Goal: Task Accomplishment & Management: Manage account settings

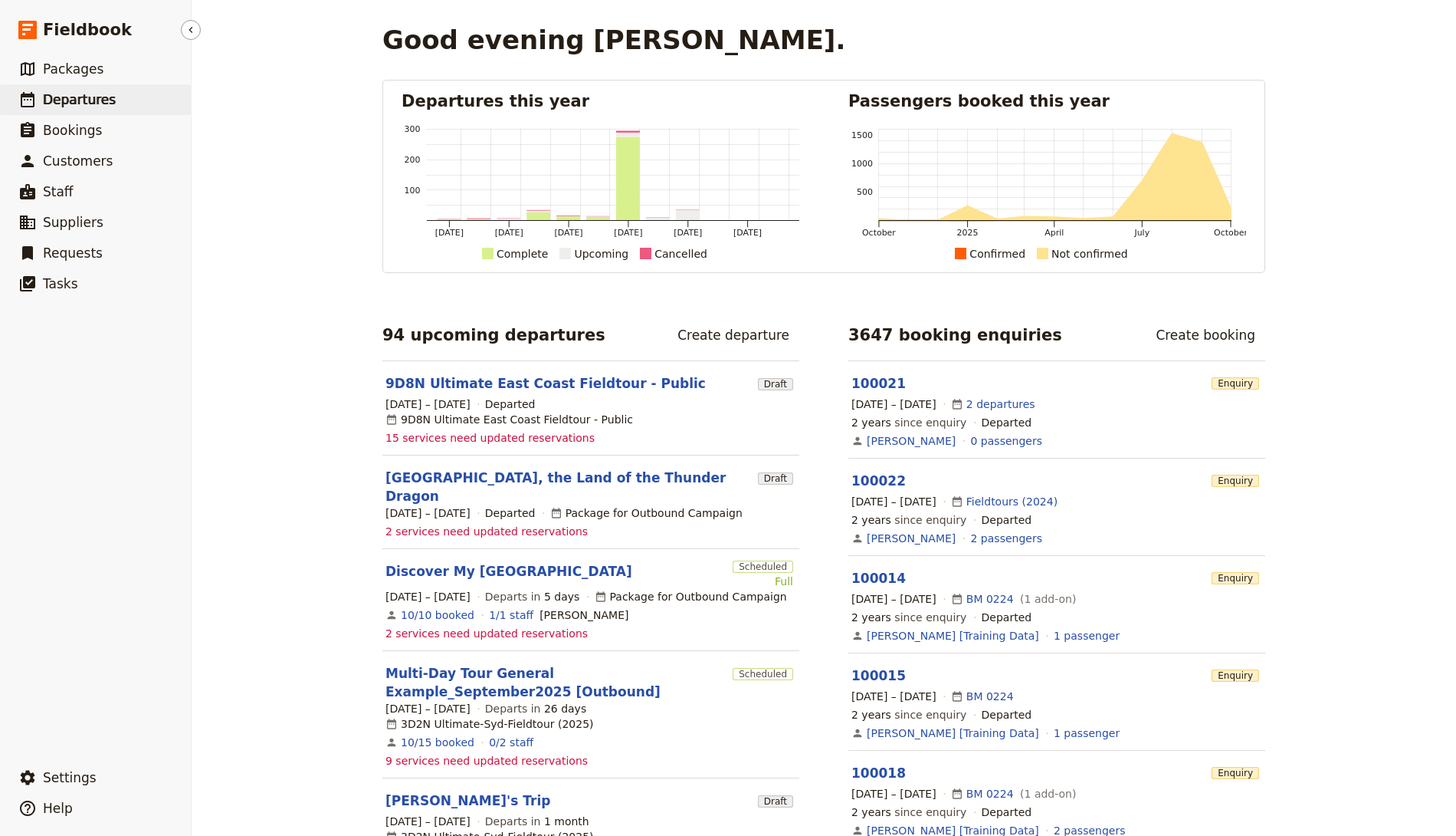
click at [141, 105] on link "​ Departures" at bounding box center [95, 99] width 191 height 31
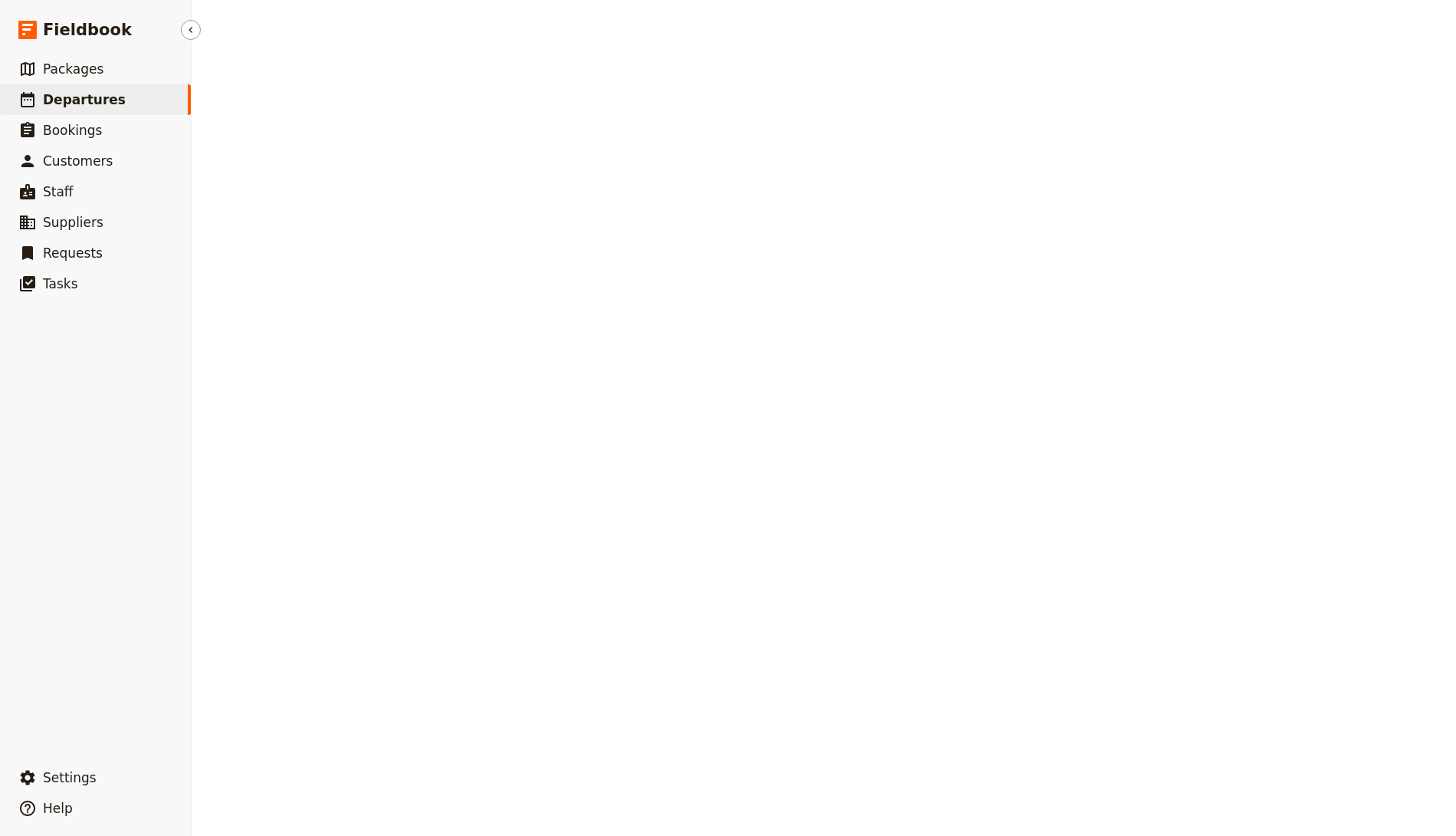
select select "CREATED_AT"
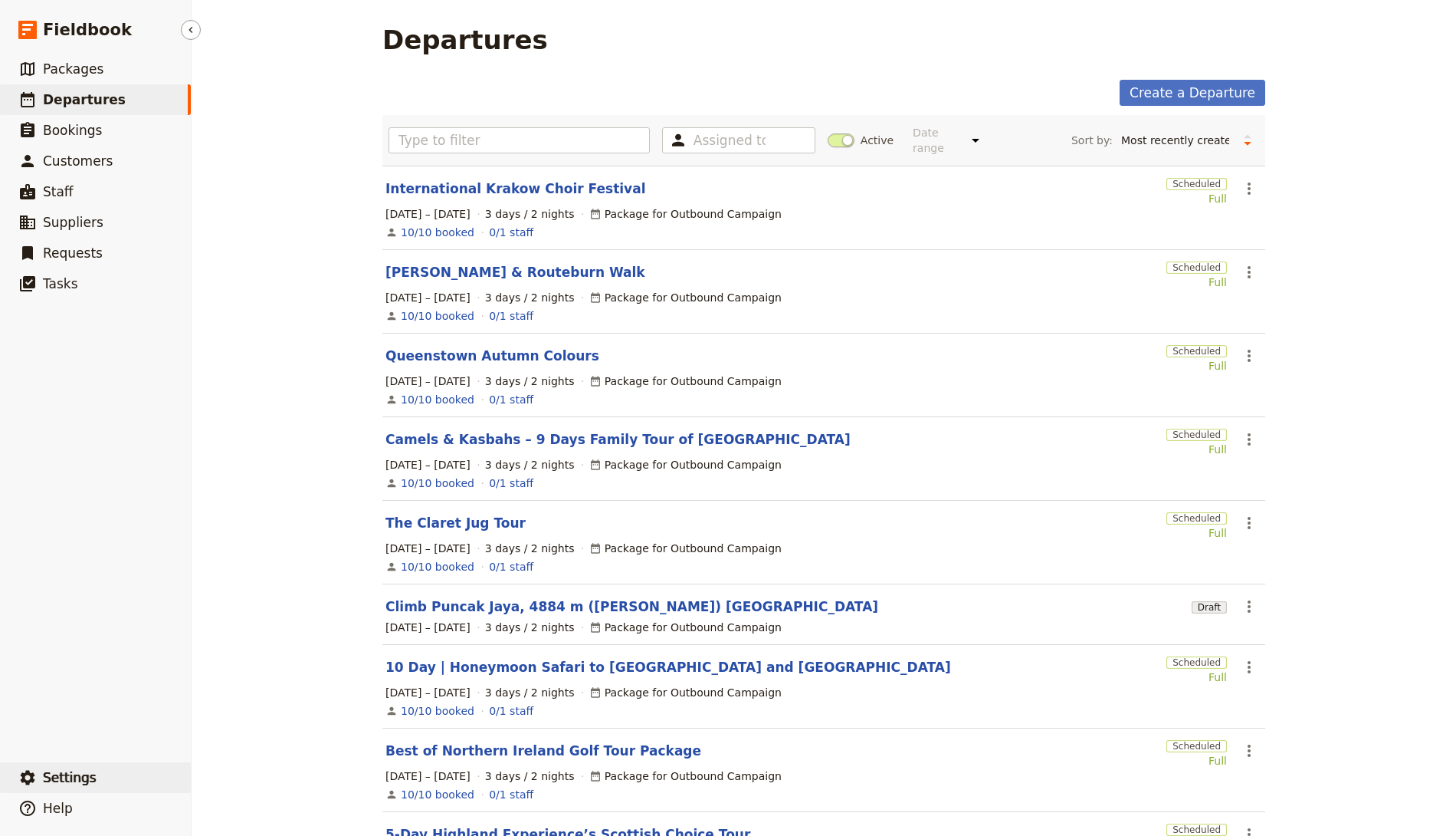
click at [87, 771] on span "Settings" at bounding box center [69, 777] width 54 height 15
click at [249, 779] on span "Sign out" at bounding box center [277, 778] width 140 height 15
